Goal: Information Seeking & Learning: Learn about a topic

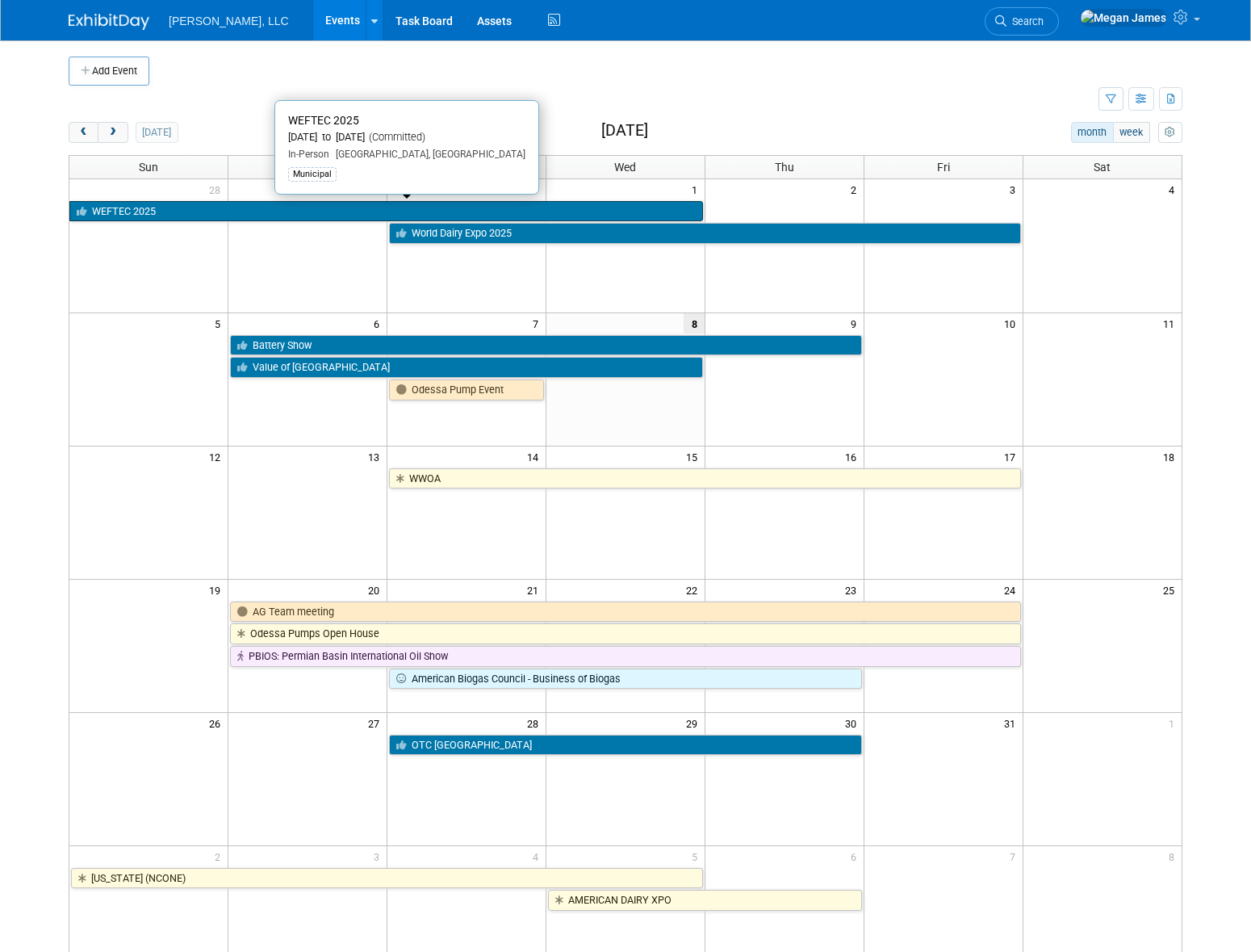
click at [178, 217] on link "WEFTEC 2025" at bounding box center [386, 211] width 634 height 21
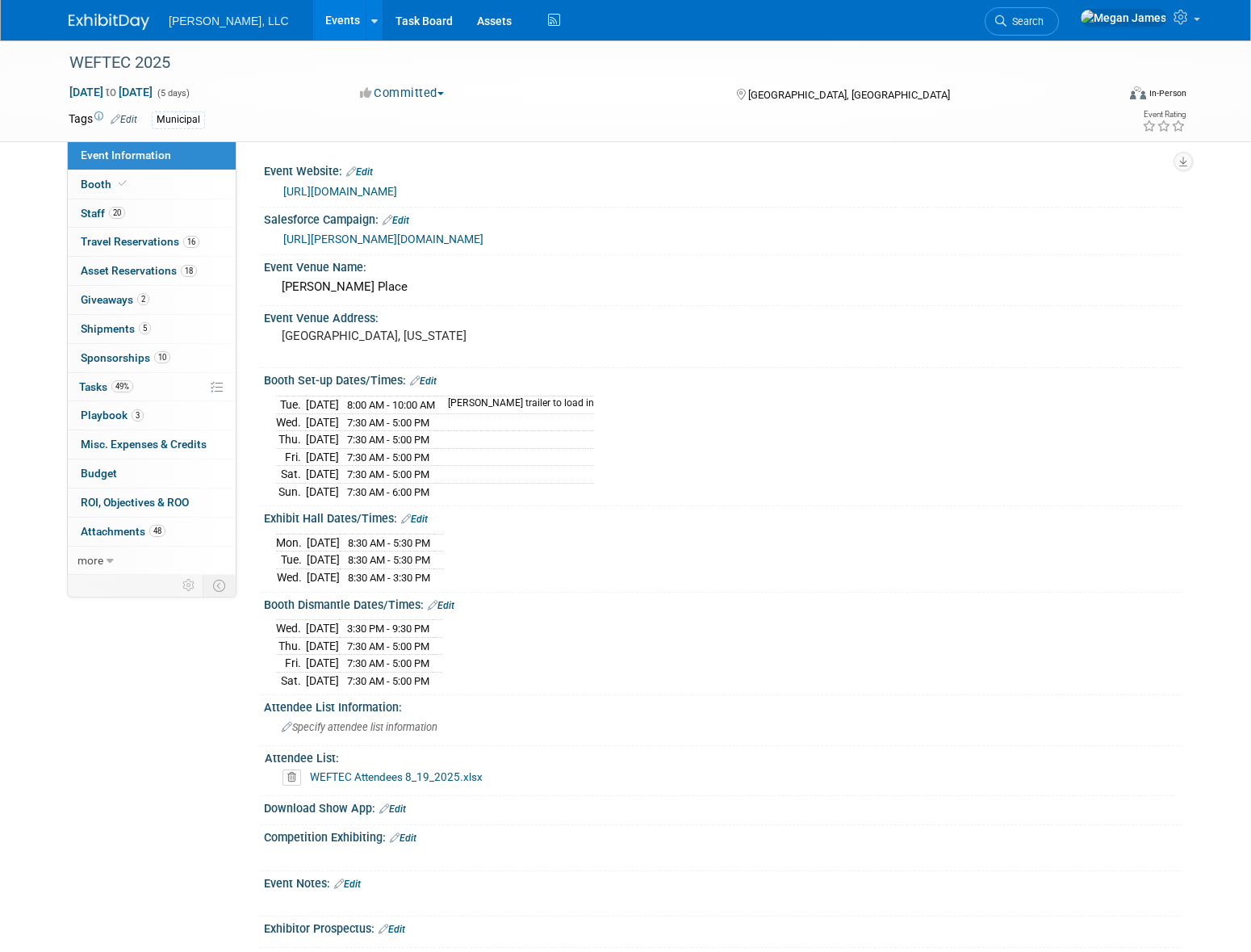
select select "Municipal"
click at [165, 182] on link "Booth" at bounding box center [151, 184] width 168 height 28
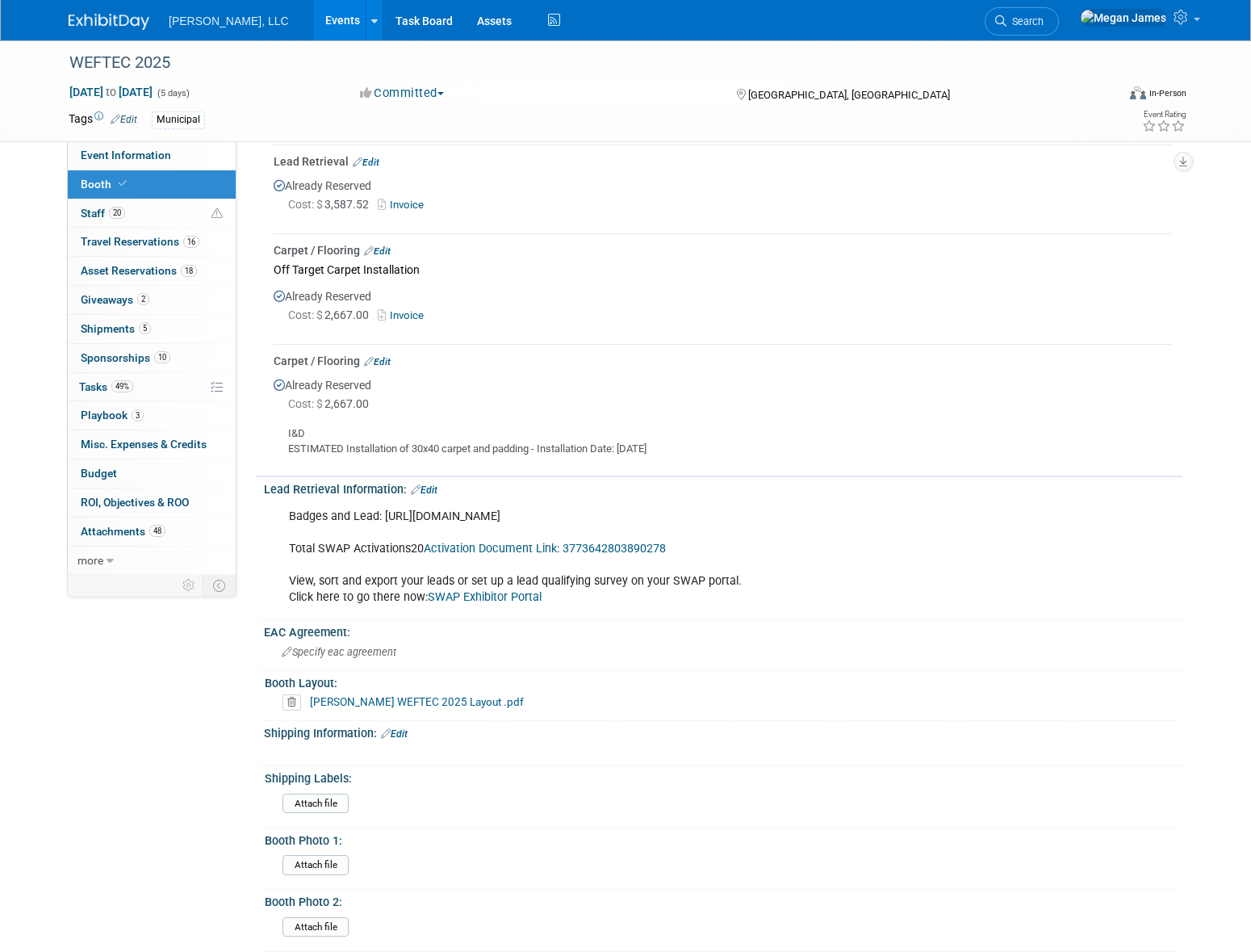
scroll to position [2275, 0]
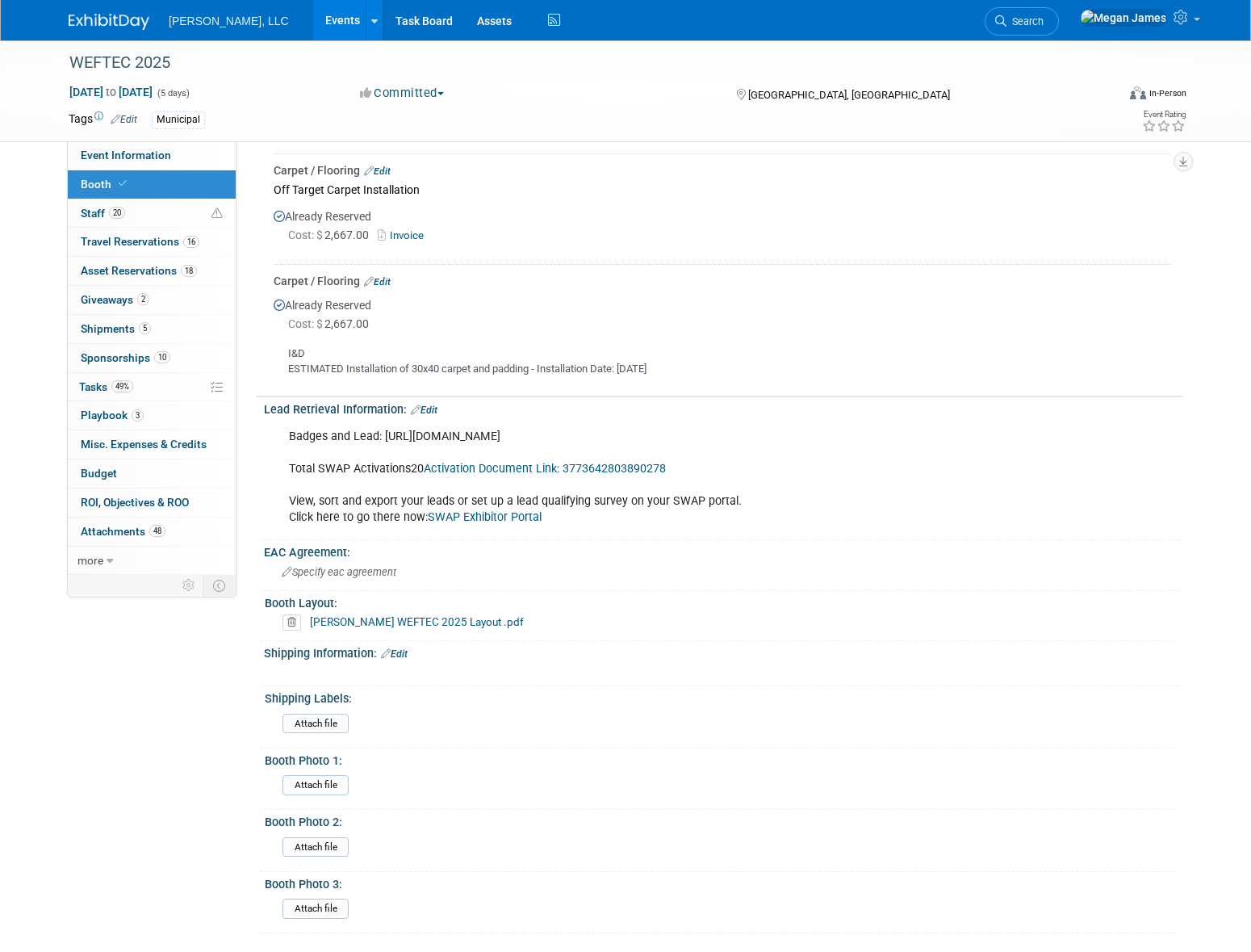
click at [520, 510] on link "SWAP Exhibitor Portal" at bounding box center [484, 517] width 114 height 14
click at [503, 465] on link "Activation Document Link: 3773642803890278" at bounding box center [545, 469] width 243 height 14
drag, startPoint x: 573, startPoint y: 563, endPoint x: 572, endPoint y: 546, distance: 17.0
click at [573, 561] on div "Specify eac agreement" at bounding box center [722, 571] width 894 height 25
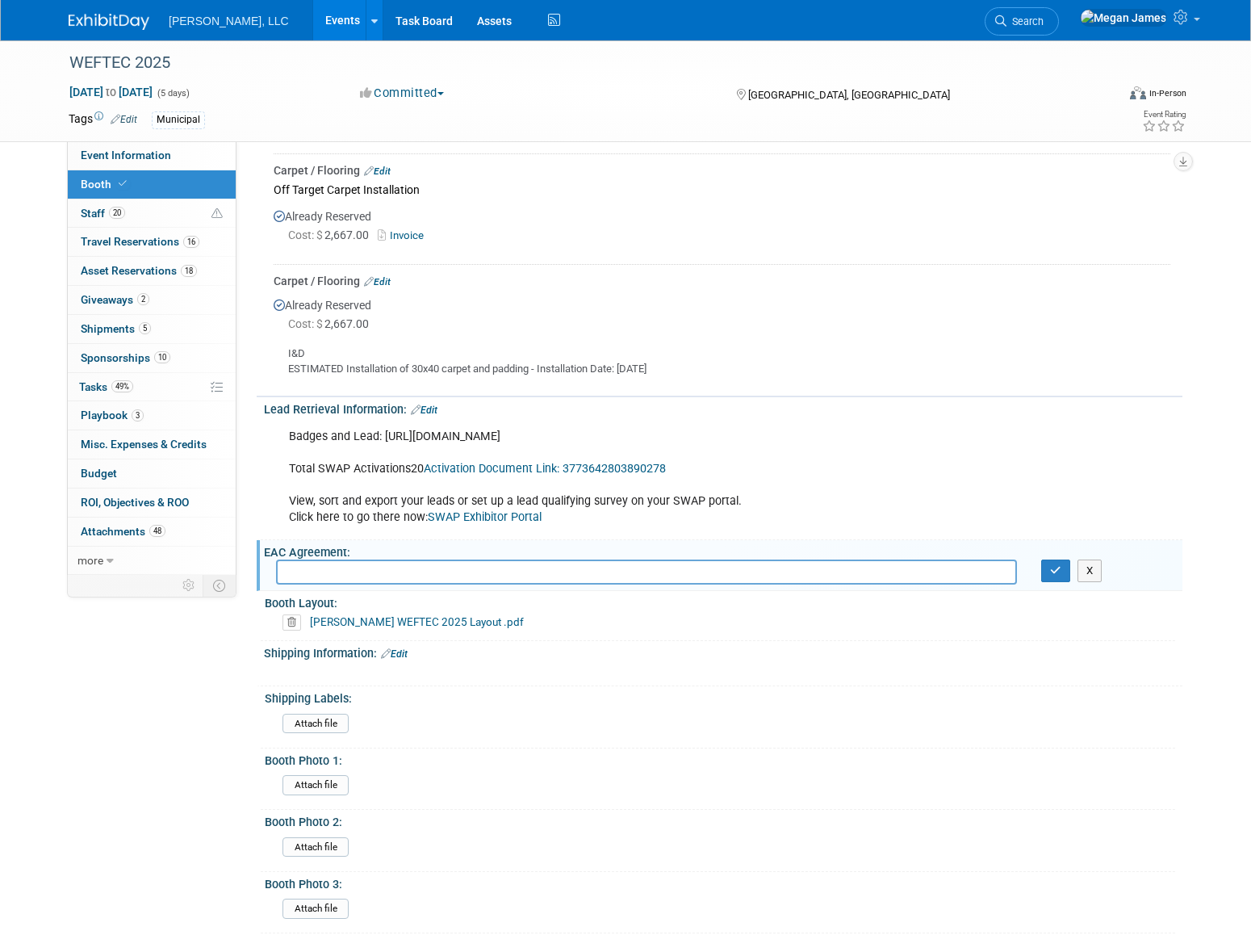
click at [514, 510] on link "SWAP Exhibitor Portal" at bounding box center [484, 517] width 114 height 14
click at [313, 15] on link "Events" at bounding box center [342, 20] width 59 height 40
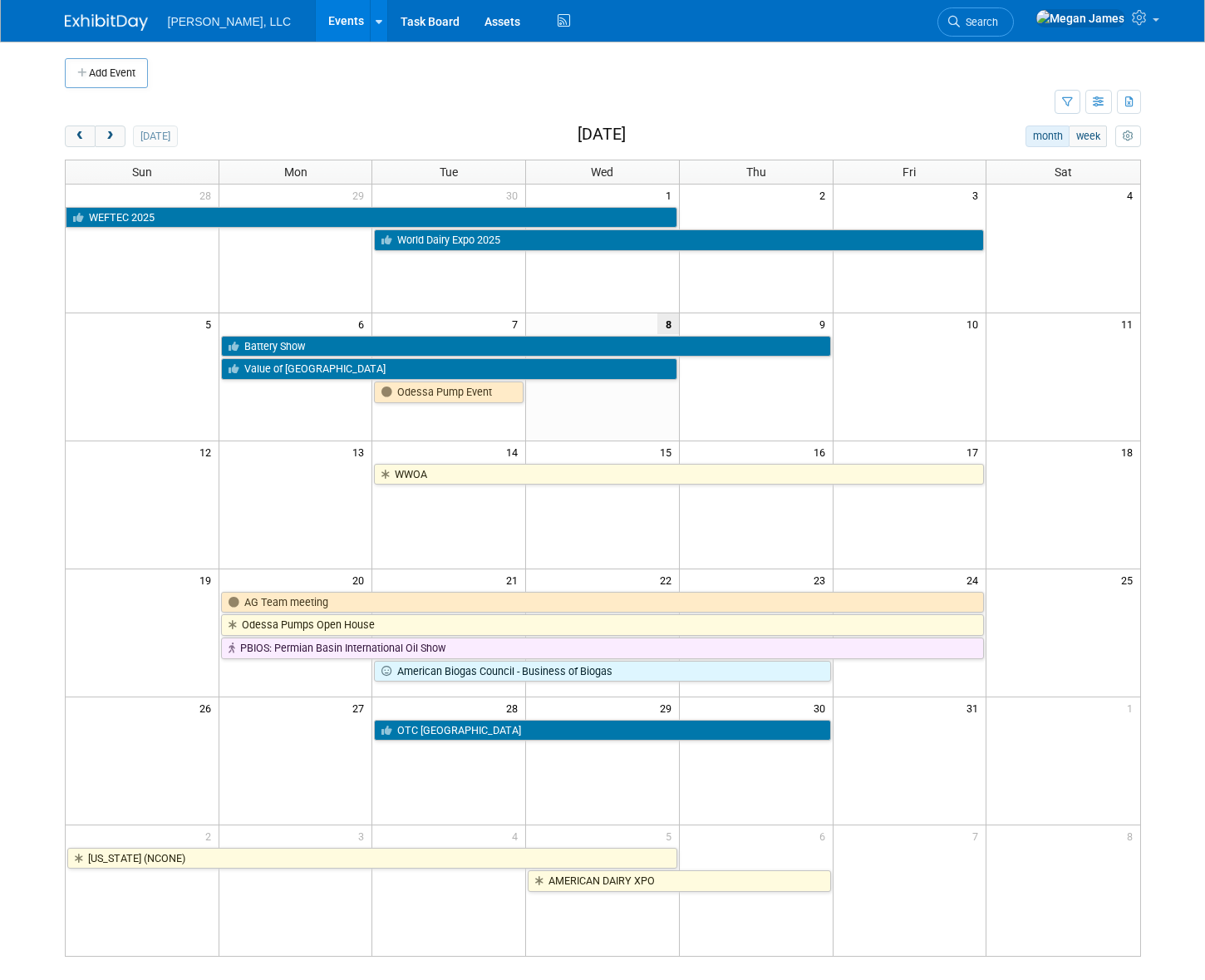
click at [25, 513] on body "Boerger, LLC Events Add Event Bulk Upload Events Shareable Event Boards Recentl…" at bounding box center [602, 490] width 1205 height 980
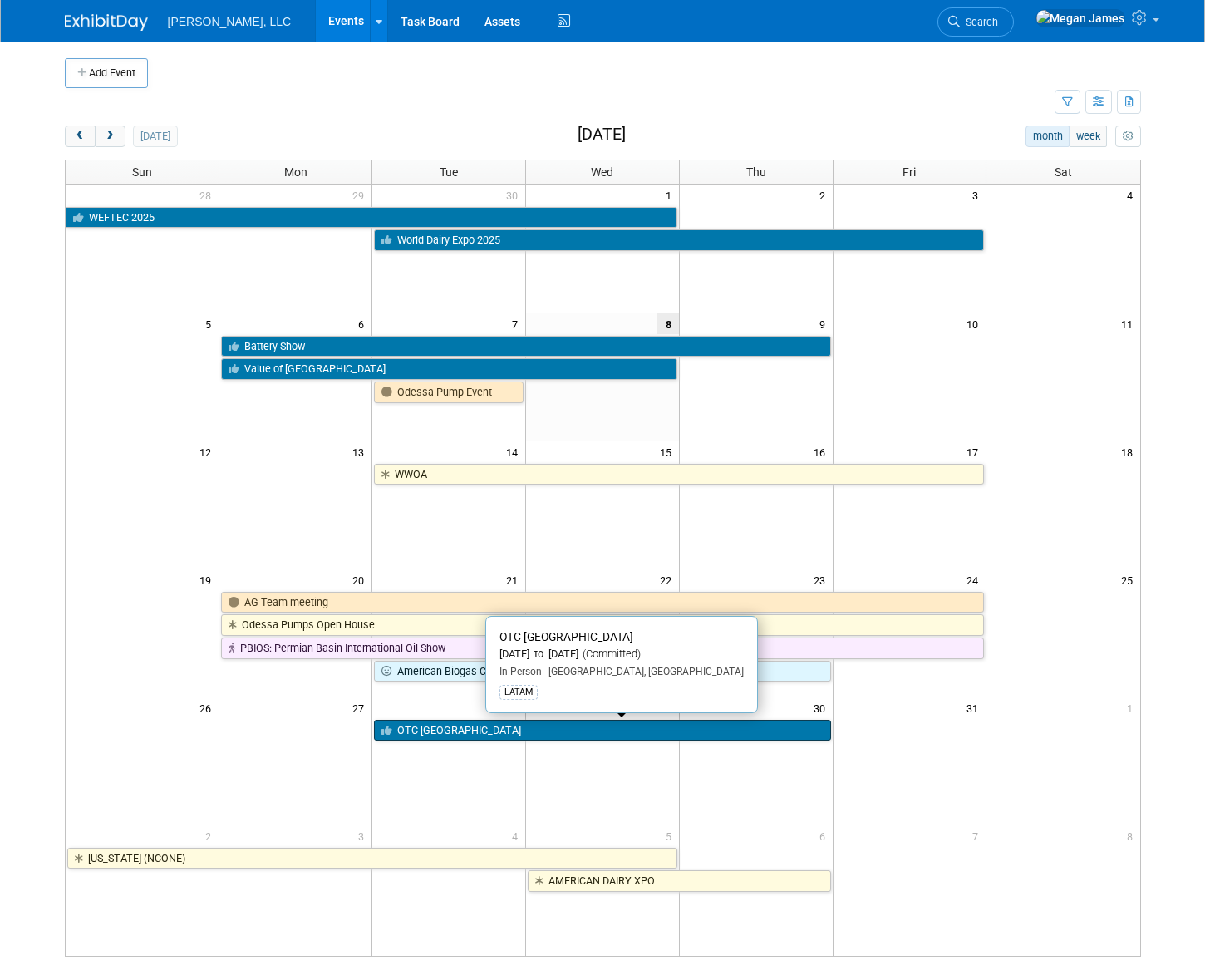
click at [453, 727] on link "OTC [GEOGRAPHIC_DATA]" at bounding box center [601, 730] width 456 height 22
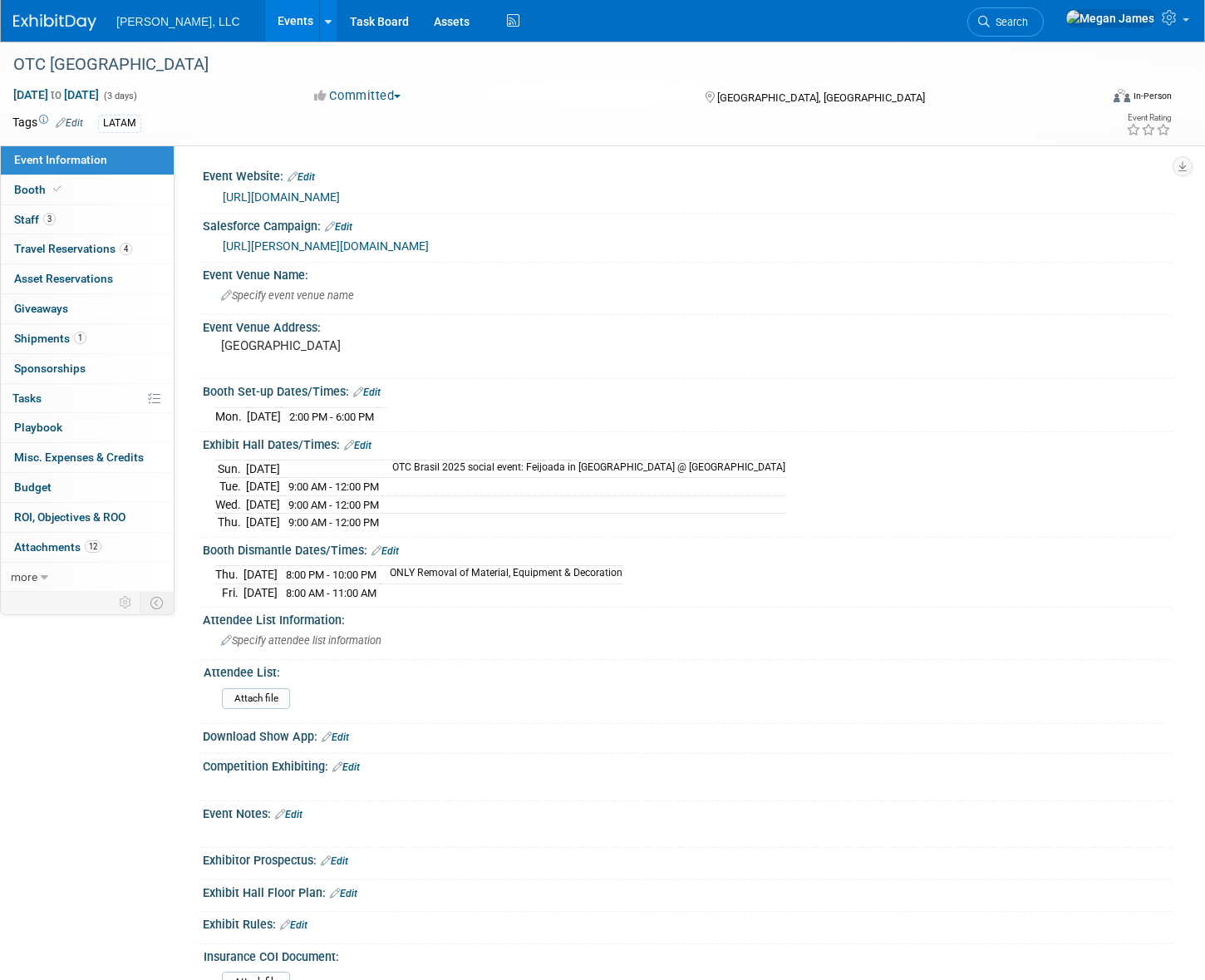
select select "Industrial"
click at [115, 182] on link "Booth" at bounding box center [87, 189] width 173 height 29
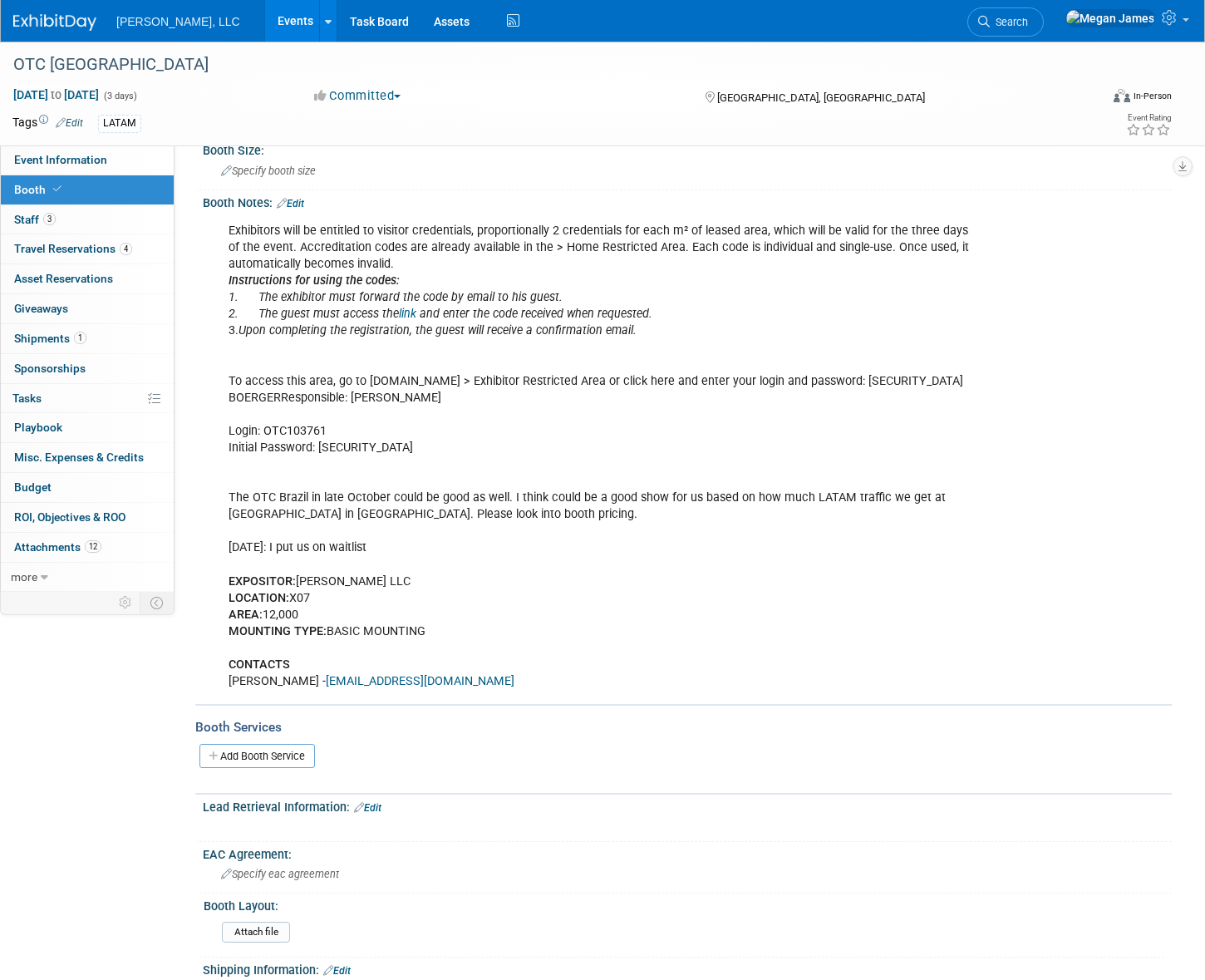
scroll to position [75, 0]
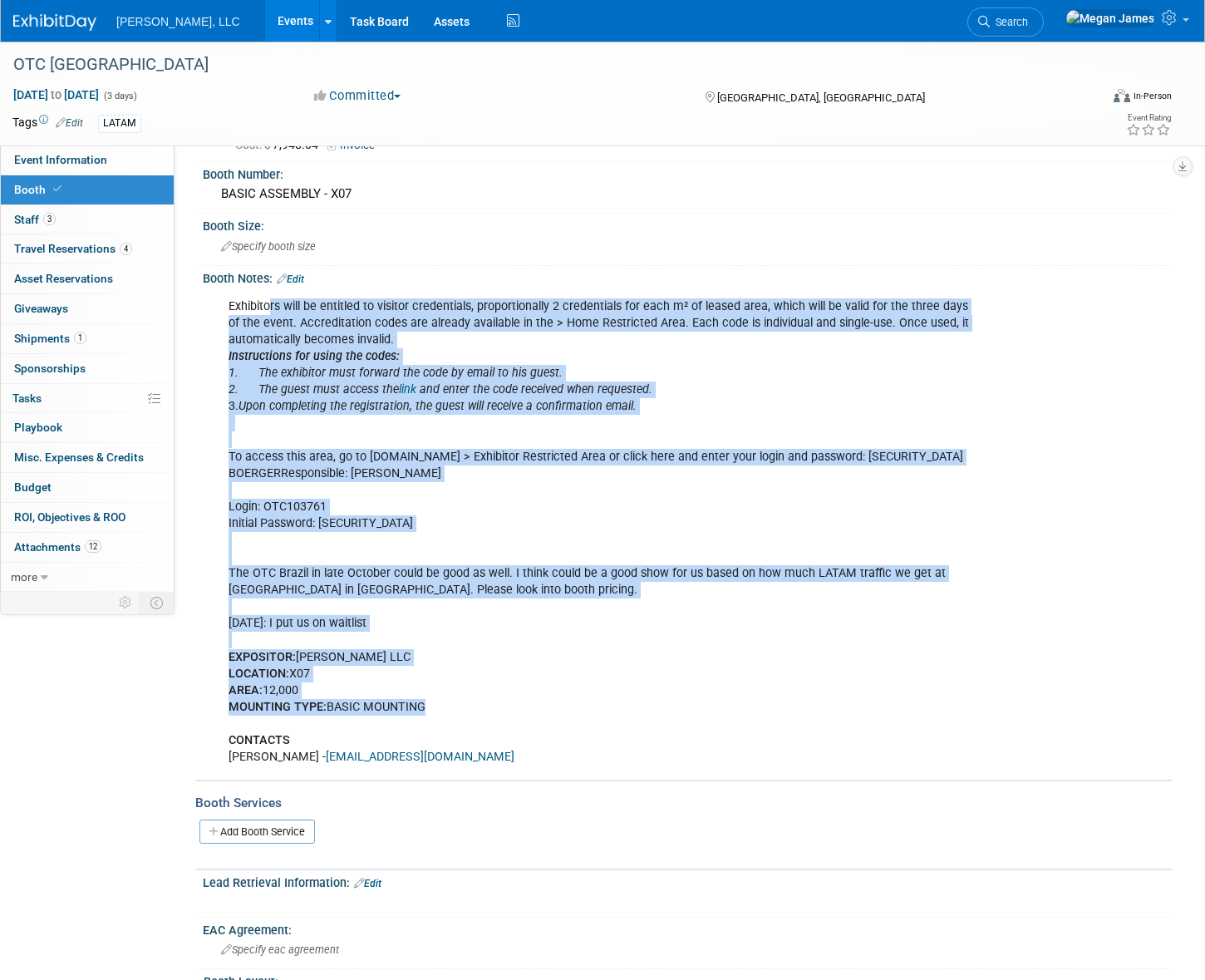
drag, startPoint x: 357, startPoint y: 623, endPoint x: 271, endPoint y: 302, distance: 332.3
click at [271, 302] on div "Exhibitors will be entitled to visitor credentials, proportionally 2 credential…" at bounding box center [600, 532] width 767 height 483
drag, startPoint x: 271, startPoint y: 302, endPoint x: 598, endPoint y: 410, distance: 344.4
click at [598, 410] on icon "Upon completing the registration, the guest will receive a confirmation email." at bounding box center [437, 406] width 398 height 14
